Goal: Information Seeking & Learning: Learn about a topic

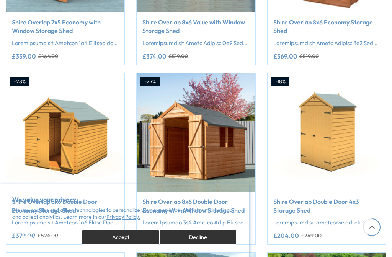
scroll to position [458, 0]
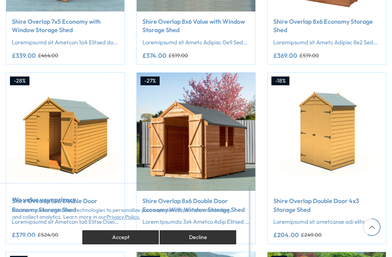
click at [229, 81] on img at bounding box center [196, 132] width 118 height 118
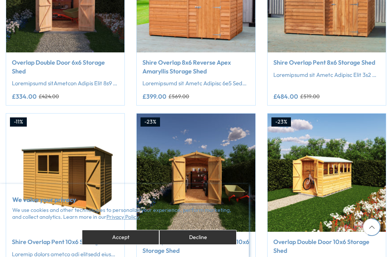
scroll to position [956, 0]
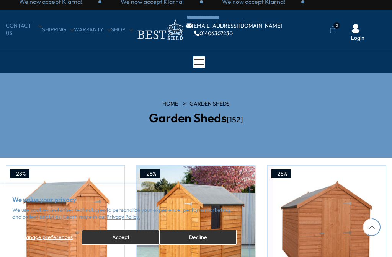
scroll to position [0, 0]
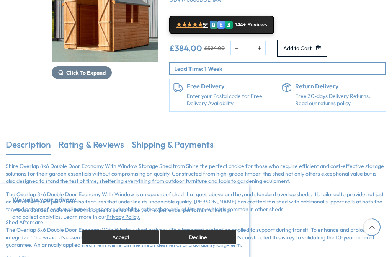
scroll to position [153, 0]
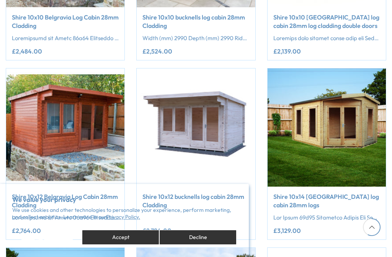
scroll to position [282, 0]
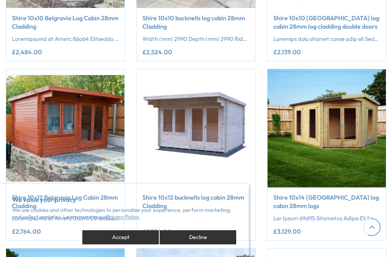
click at [183, 104] on img at bounding box center [196, 128] width 118 height 118
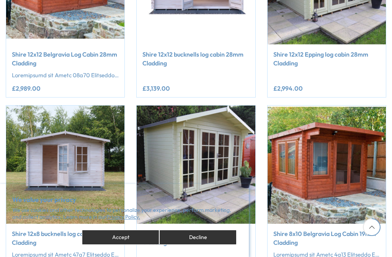
scroll to position [929, 0]
